Goal: Information Seeking & Learning: Learn about a topic

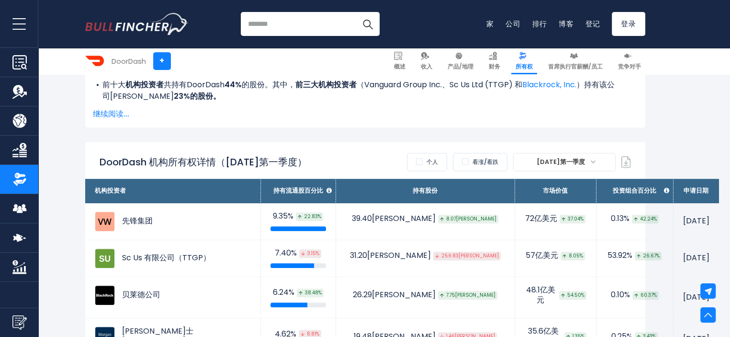
scroll to position [386, 0]
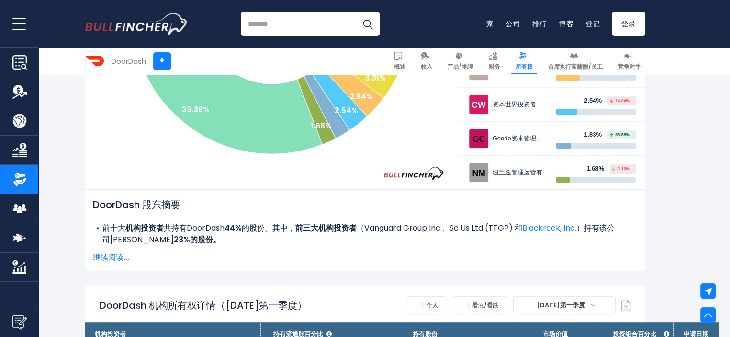
click at [113, 254] on font "继续阅读..." at bounding box center [111, 256] width 36 height 11
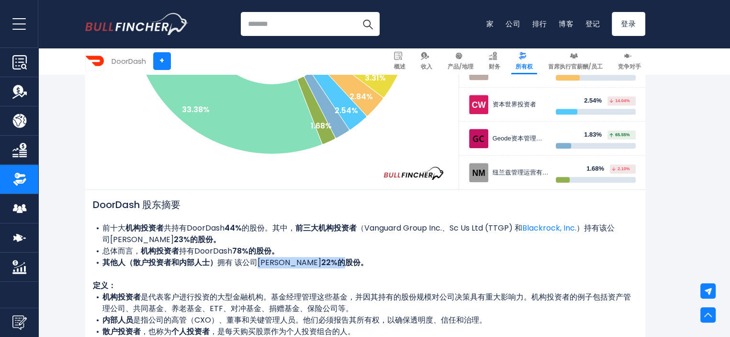
drag, startPoint x: 257, startPoint y: 263, endPoint x: 284, endPoint y: 261, distance: 27.9
click at [284, 261] on li "其他人（散户投资者和内部人士） 拥有 该公司 约 22%的股份。" at bounding box center [365, 262] width 545 height 11
click at [418, 243] on li "前十大 机构投资者 共持有DoorDash 44% 的股份。其中， 前三大机构投资者 （ Vanguard Group Inc.、Sc Us Ltd (TTG…" at bounding box center [365, 233] width 545 height 23
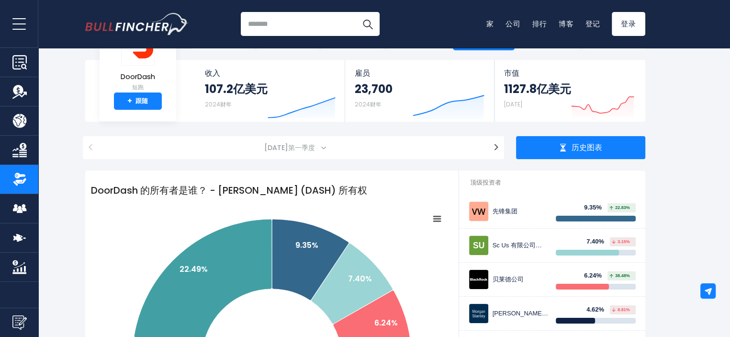
scroll to position [0, 0]
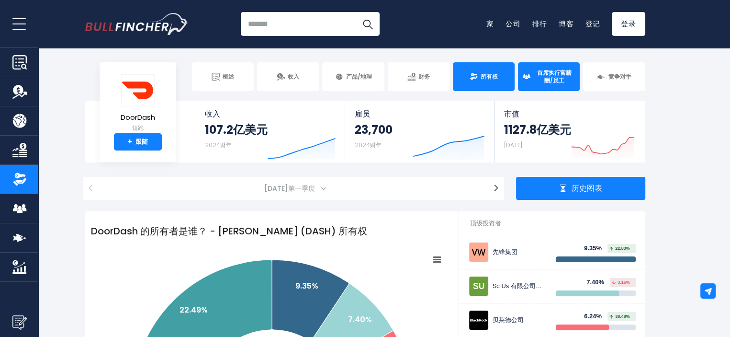
click at [557, 80] on font "首席执行官薪酬/员工" at bounding box center [554, 76] width 34 height 16
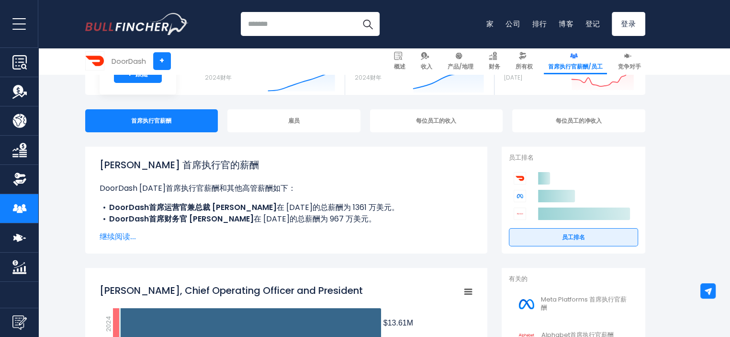
scroll to position [75, 0]
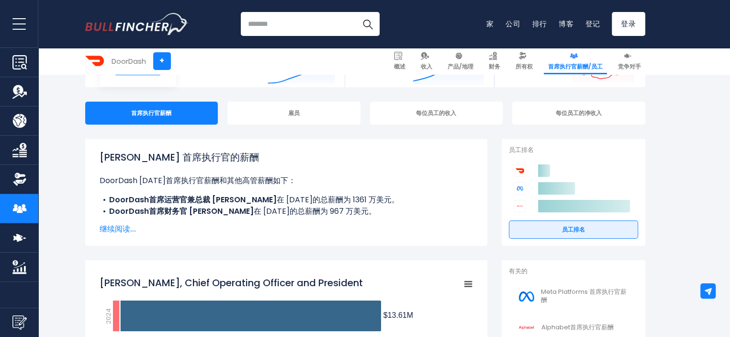
click at [121, 228] on font "继续阅读..." at bounding box center [118, 228] width 36 height 11
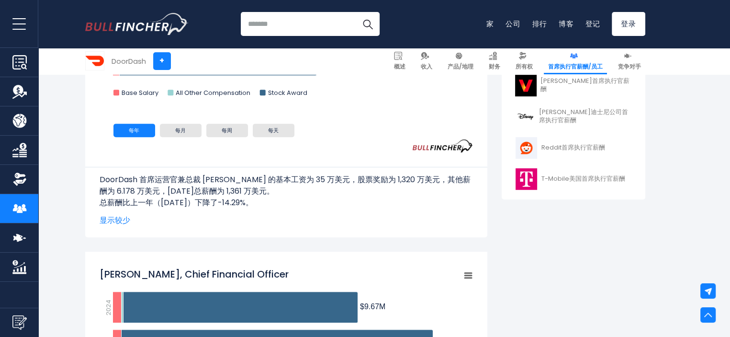
scroll to position [450, 0]
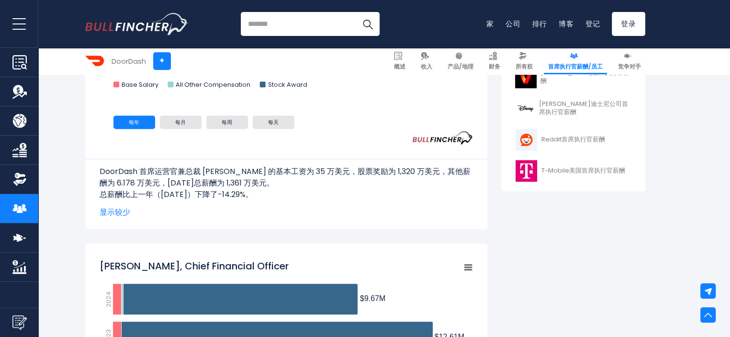
click at [117, 211] on font "显示较少" at bounding box center [115, 211] width 31 height 11
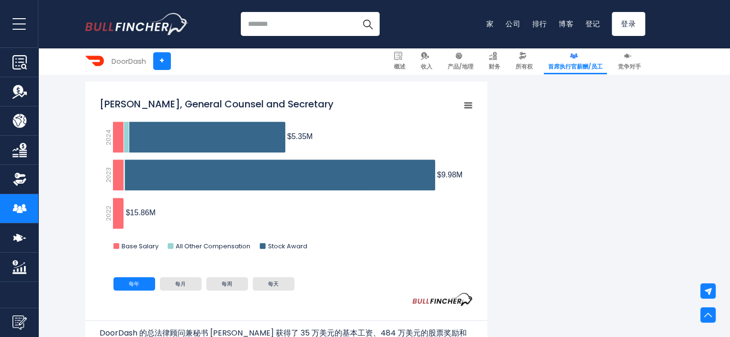
scroll to position [0, 0]
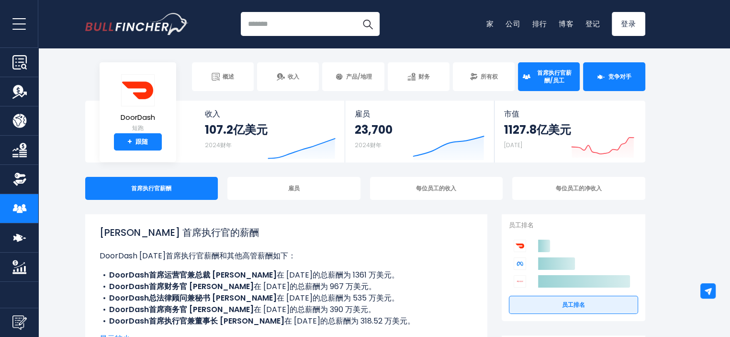
click at [621, 72] on font "竞争对手" at bounding box center [619, 76] width 23 height 8
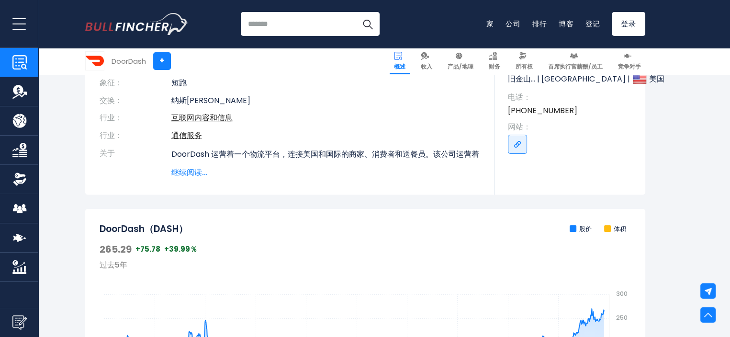
scroll to position [163, 0]
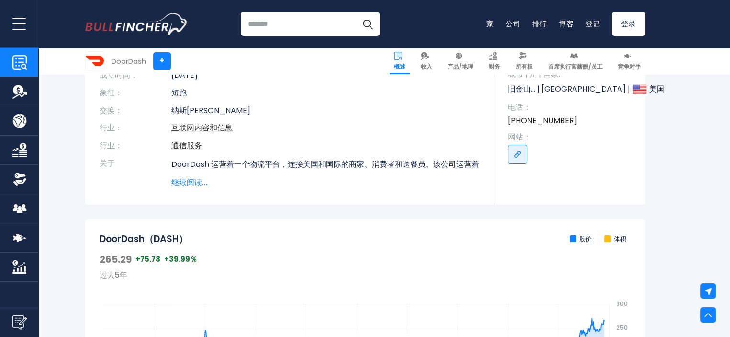
click at [193, 178] on font "继续阅读..." at bounding box center [189, 182] width 36 height 11
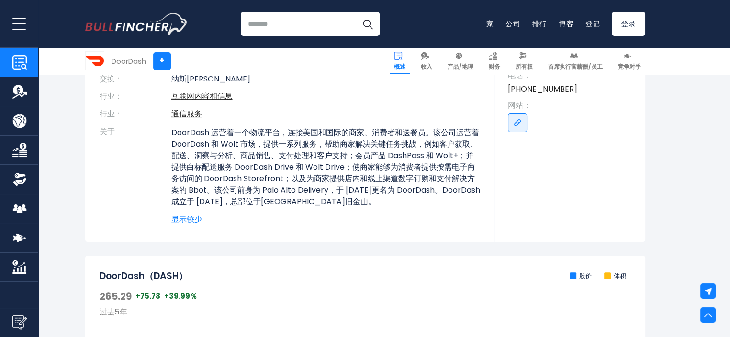
scroll to position [0, 0]
